Goal: Task Accomplishment & Management: Use online tool/utility

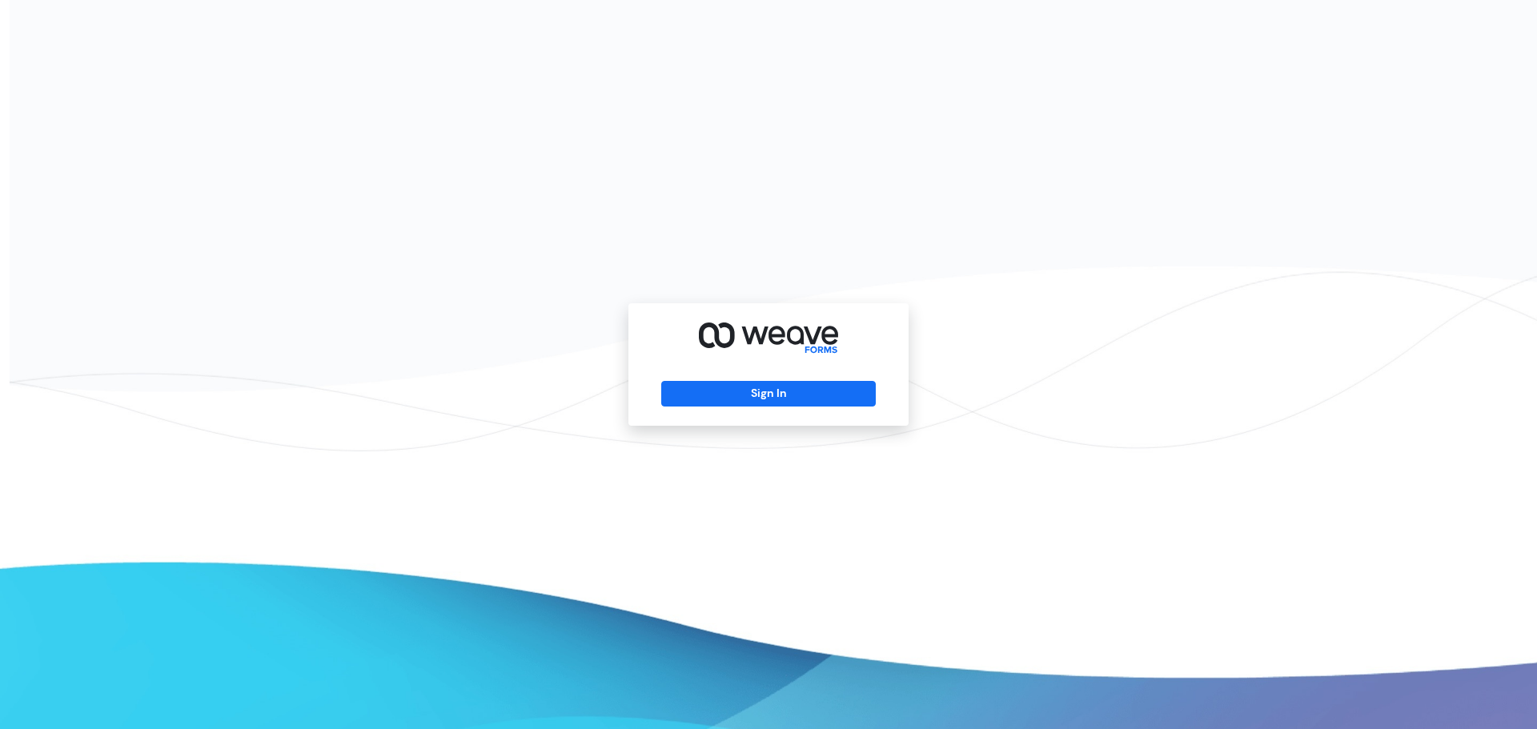
click at [770, 407] on div "Sign In" at bounding box center [768, 364] width 280 height 122
click at [756, 403] on button "Sign In" at bounding box center [768, 394] width 214 height 26
